Goal: Information Seeking & Learning: Learn about a topic

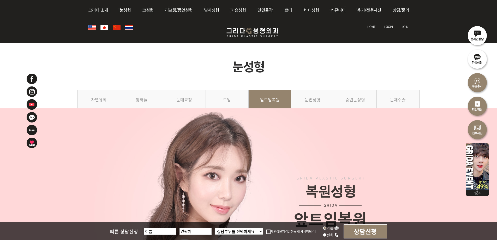
scroll to position [1564, 0]
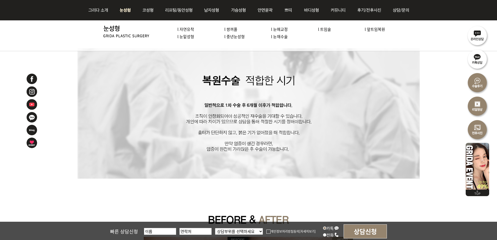
click at [129, 9] on img at bounding box center [125, 10] width 23 height 20
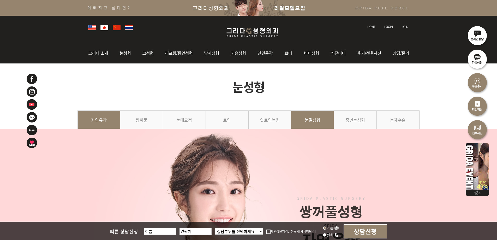
click at [316, 119] on link "눈밑성형" at bounding box center [312, 122] width 43 height 24
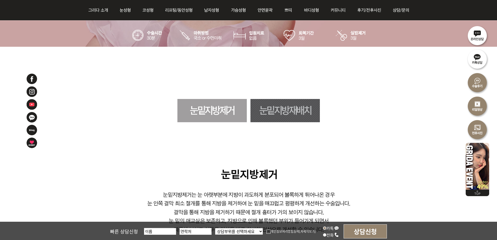
click at [217, 108] on link "눈밑지방제거" at bounding box center [211, 110] width 69 height 23
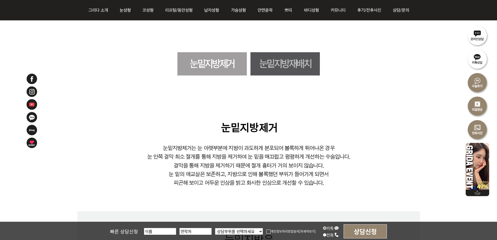
click at [272, 67] on link "눈밑지방재배치" at bounding box center [284, 63] width 69 height 23
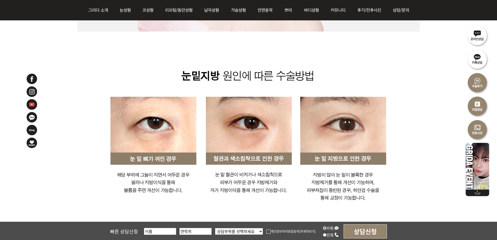
scroll to position [1194, 0]
click at [353, 50] on img at bounding box center [248, 181] width 342 height 761
